Goal: Task Accomplishment & Management: Use online tool/utility

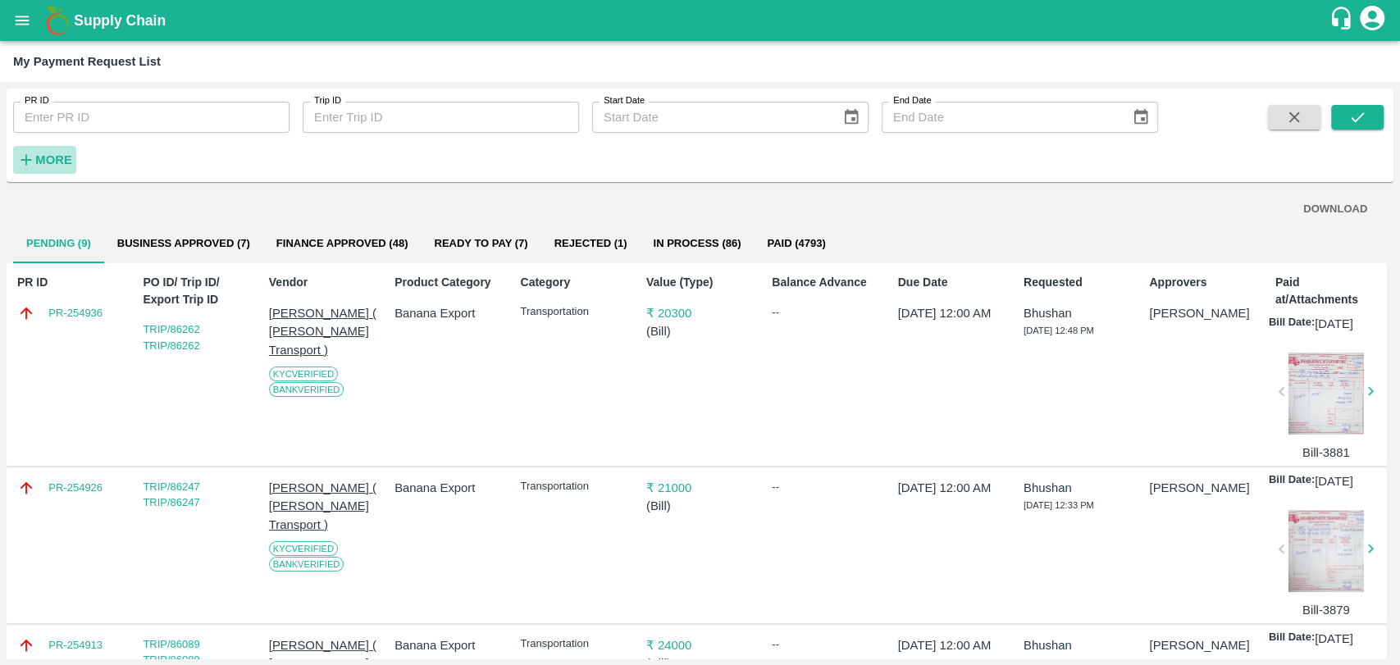
click at [42, 164] on strong "More" at bounding box center [53, 159] width 37 height 13
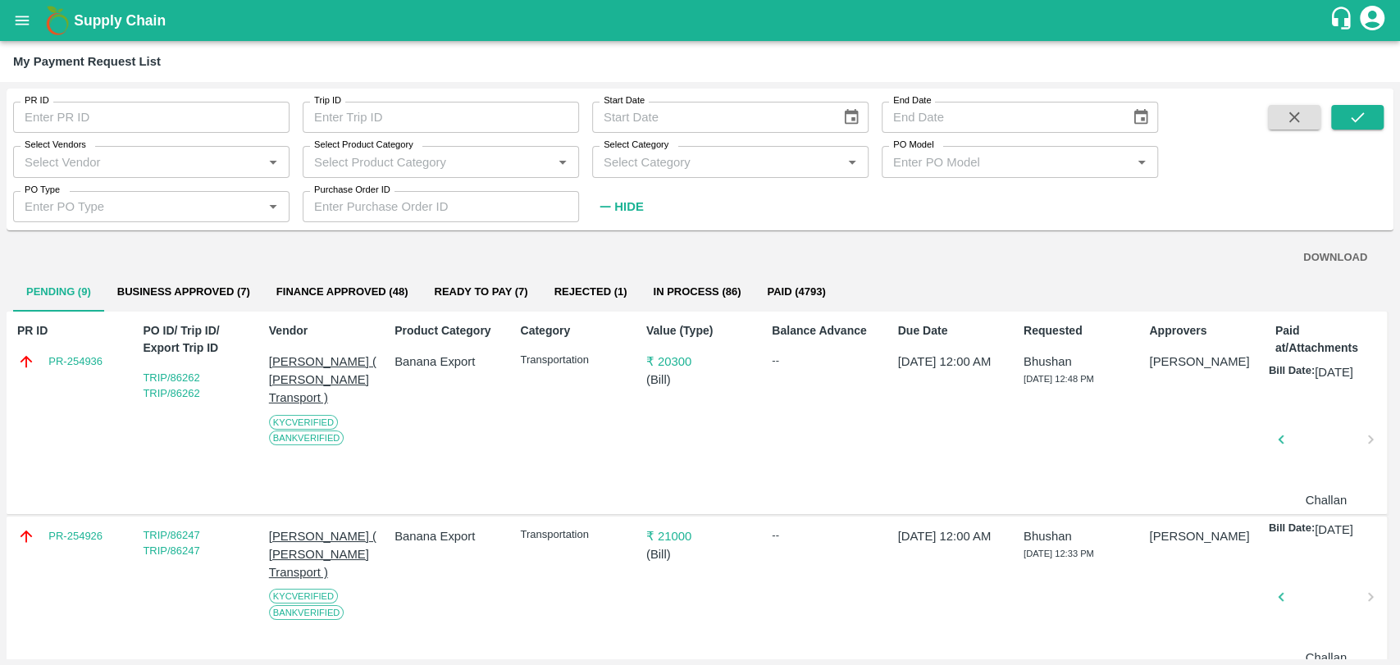
click at [142, 169] on input "Select Vendors" at bounding box center [137, 161] width 239 height 21
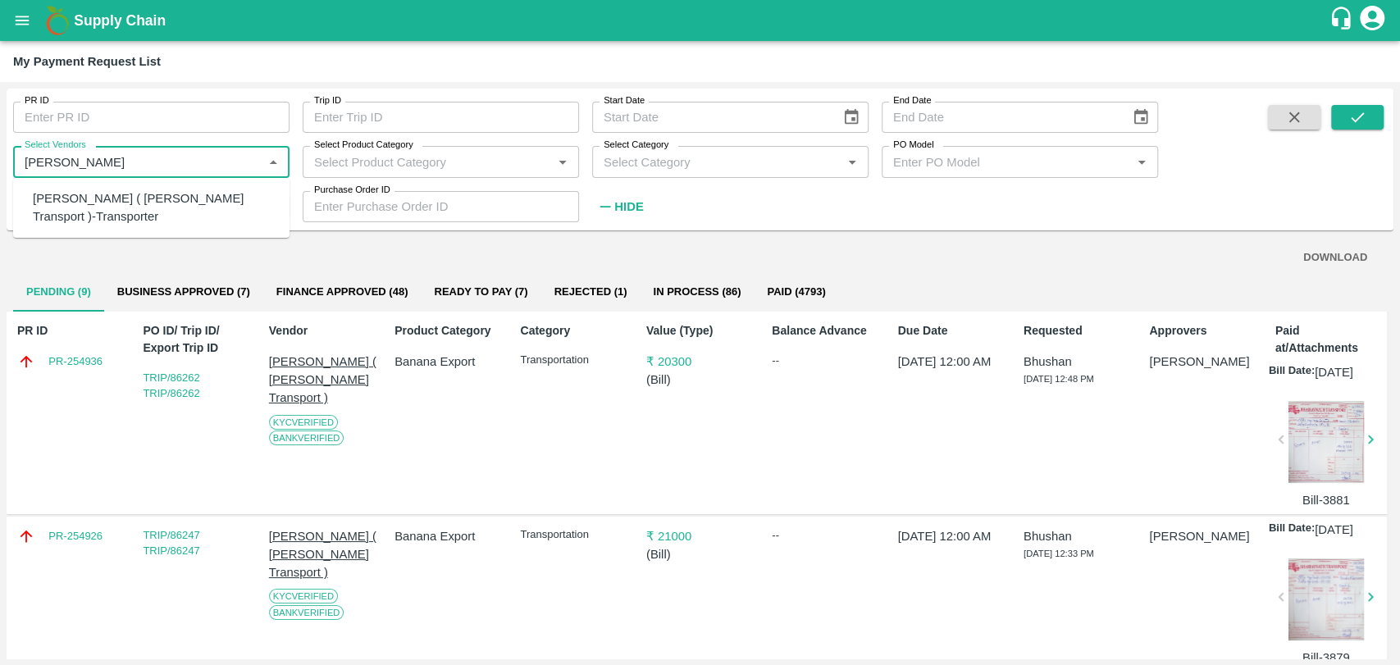
click at [121, 205] on div "[PERSON_NAME] ( [PERSON_NAME] Transport )-Transporter" at bounding box center [155, 207] width 244 height 37
type input "[PERSON_NAME] ( [PERSON_NAME] Transport )-Transporter"
click at [121, 205] on input "PO Type" at bounding box center [137, 206] width 239 height 21
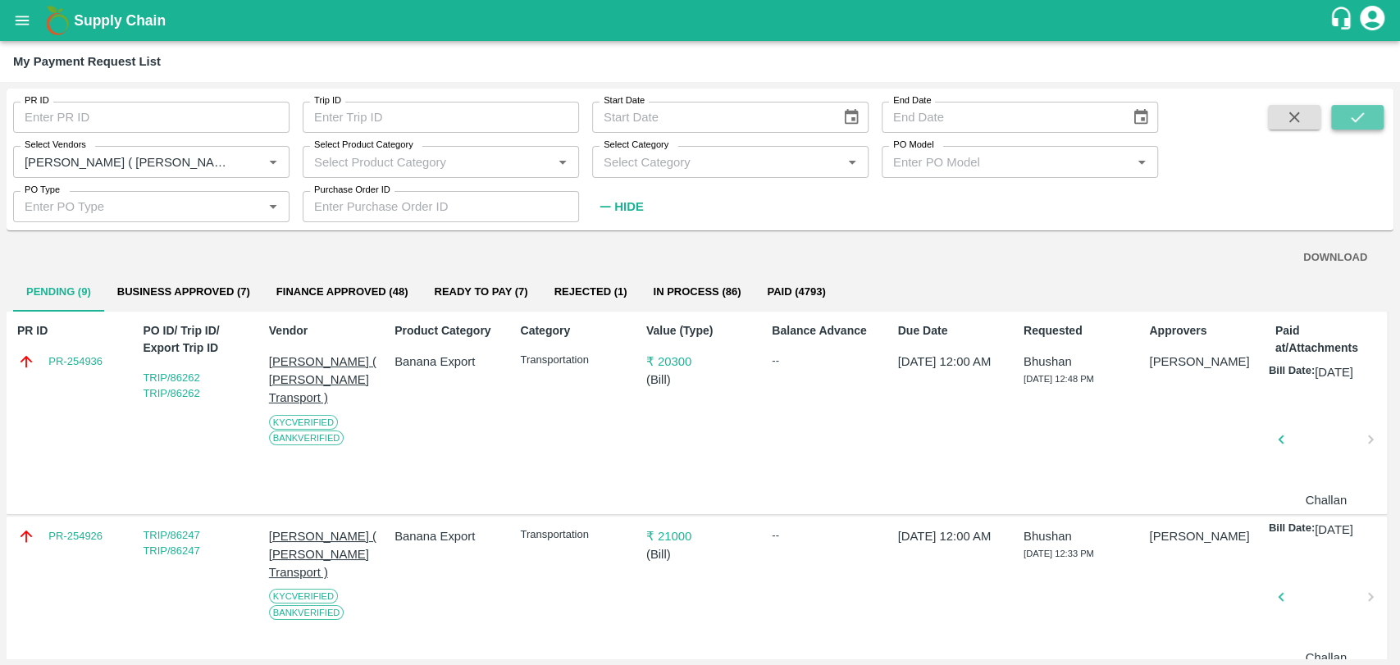
click at [1377, 112] on button "submit" at bounding box center [1357, 117] width 52 height 25
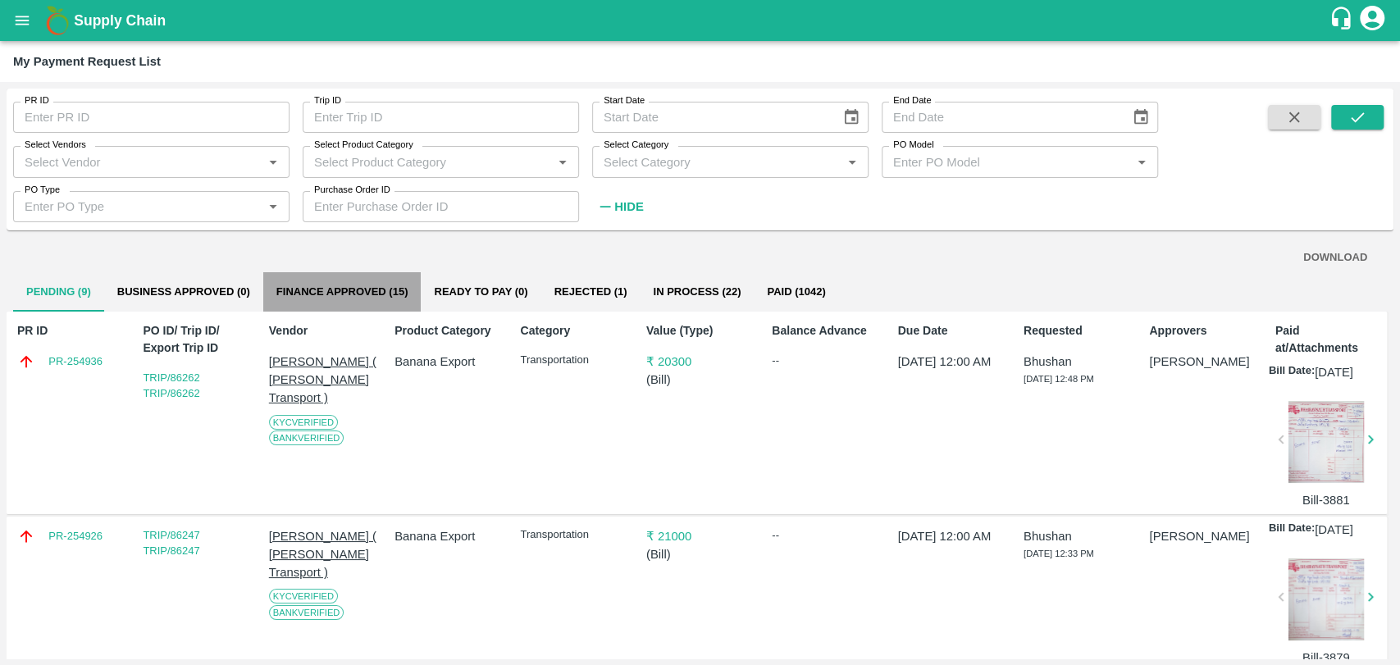
click at [331, 295] on button "Finance Approved (15)" at bounding box center [342, 291] width 158 height 39
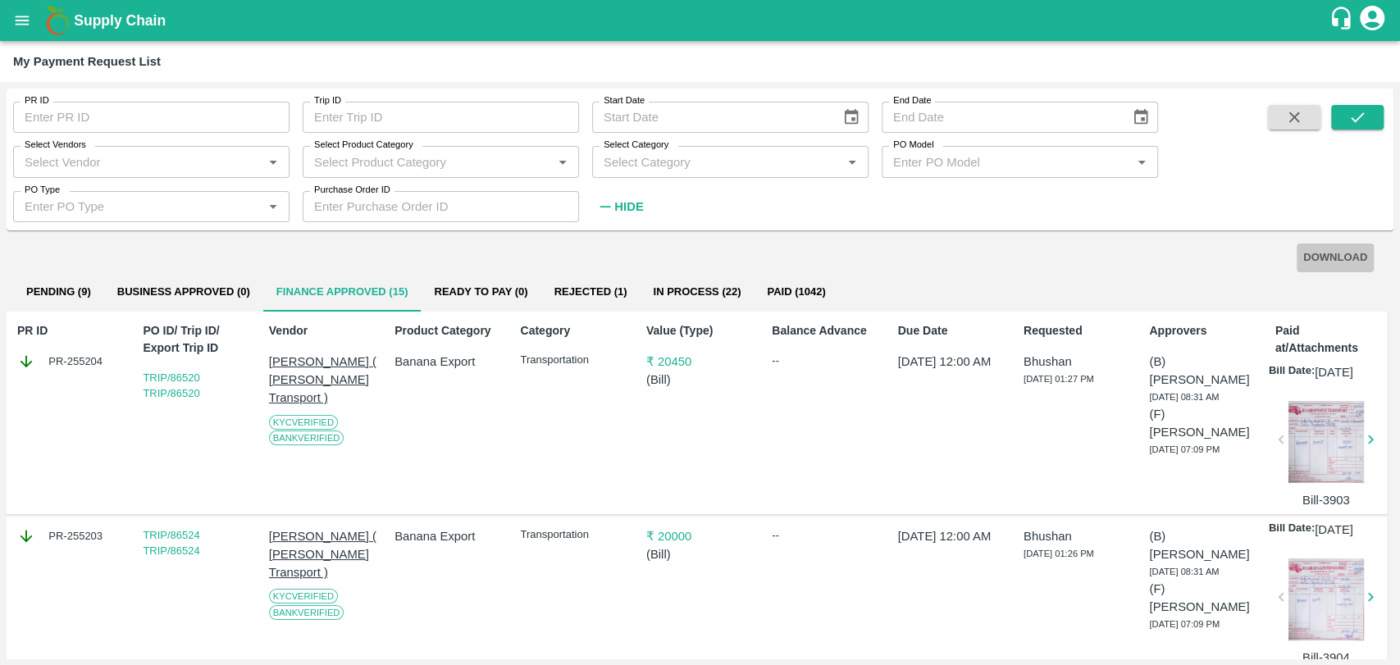
click at [1338, 254] on button "DOWNLOAD" at bounding box center [1334, 258] width 77 height 29
